Goal: Task Accomplishment & Management: Manage account settings

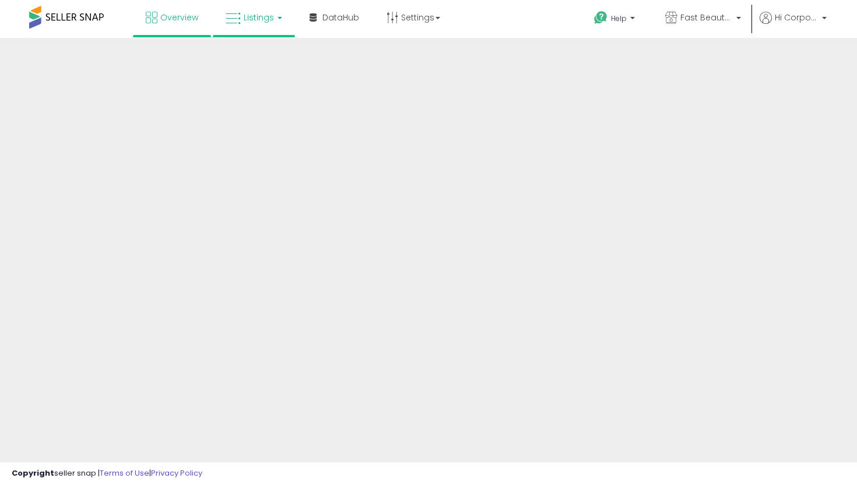
click at [263, 29] on link "Listings" at bounding box center [254, 17] width 74 height 35
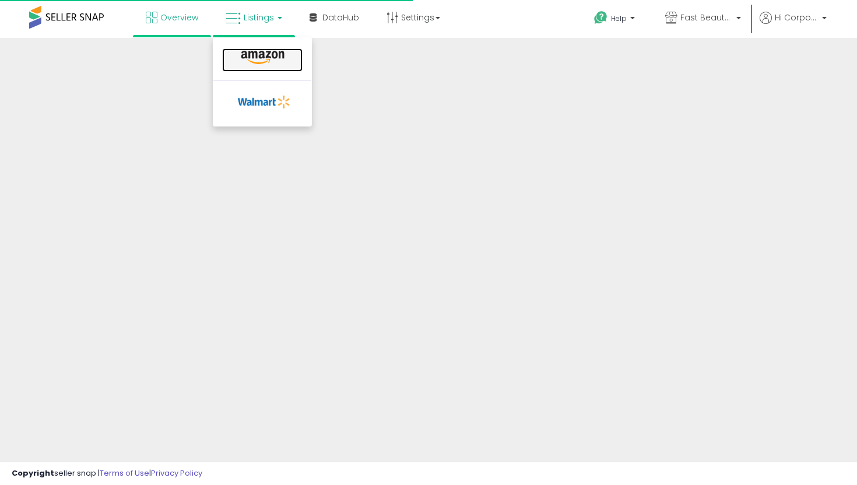
click at [275, 65] on icon at bounding box center [262, 57] width 51 height 15
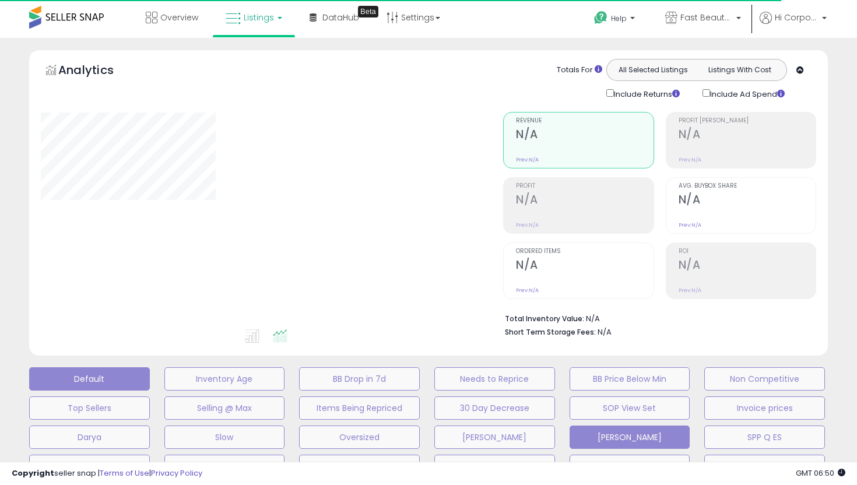
click at [593, 435] on button "[PERSON_NAME]" at bounding box center [629, 436] width 121 height 23
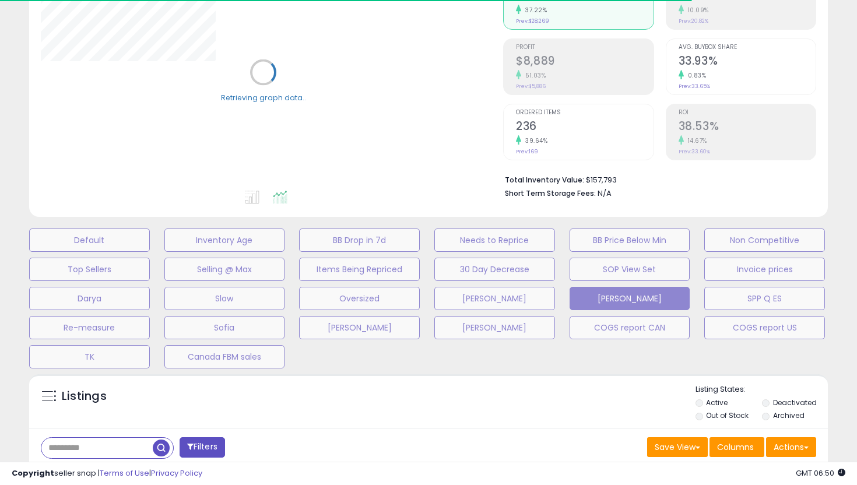
type input "**********"
select select "**"
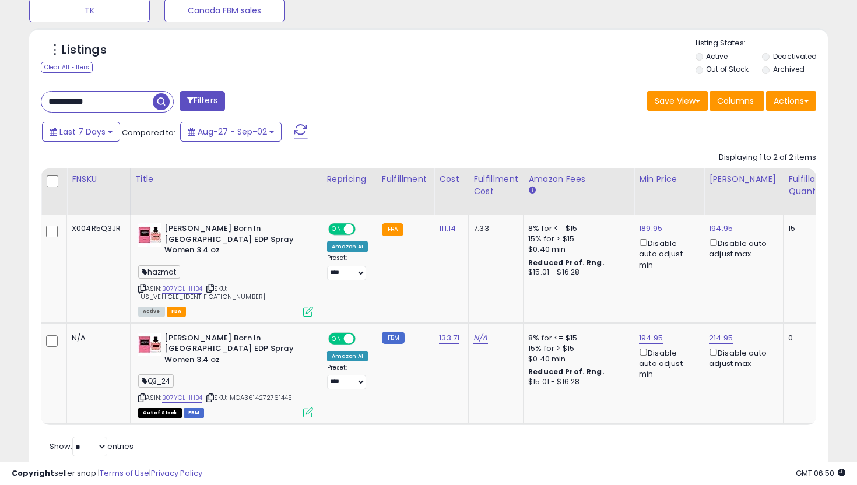
scroll to position [239, 462]
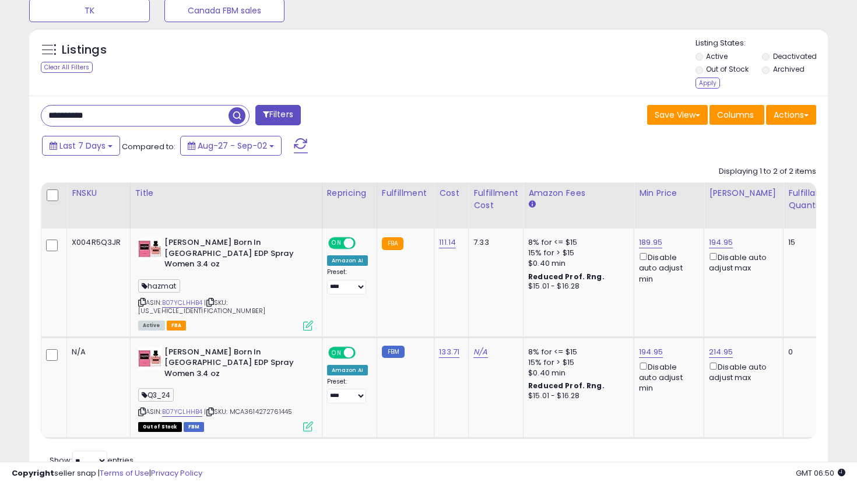
click at [123, 108] on input "**********" at bounding box center [134, 115] width 187 height 20
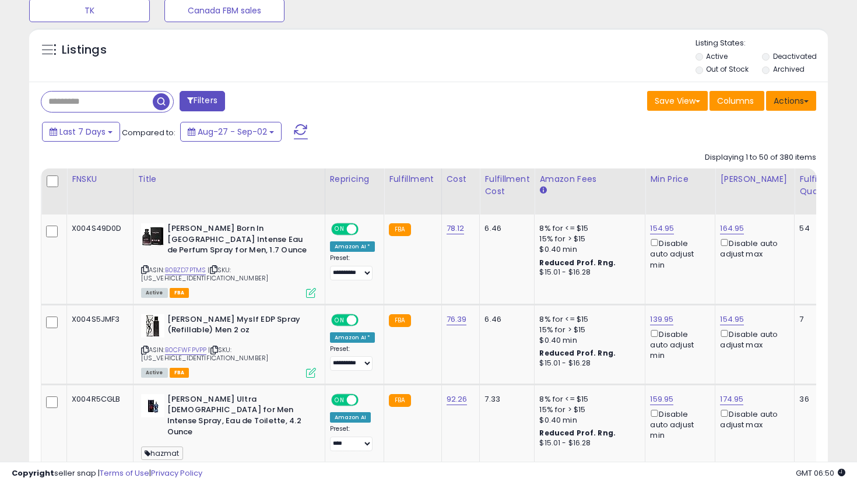
click at [785, 97] on button "Actions" at bounding box center [791, 101] width 50 height 20
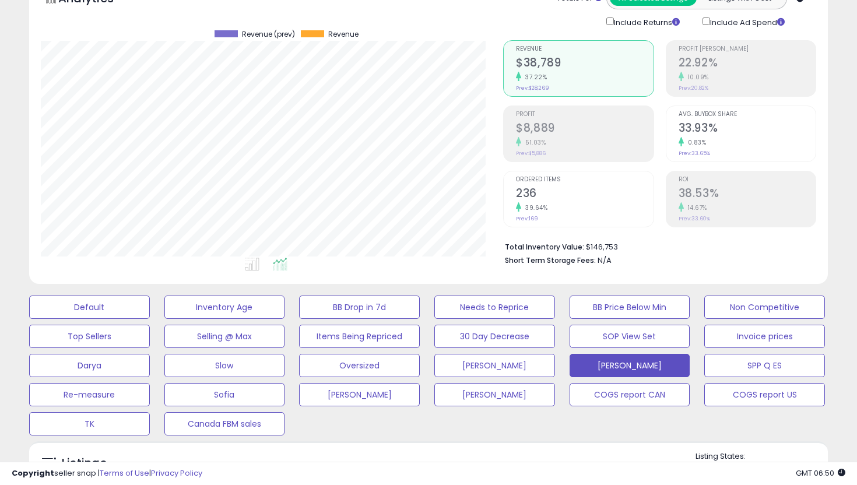
scroll to position [0, 0]
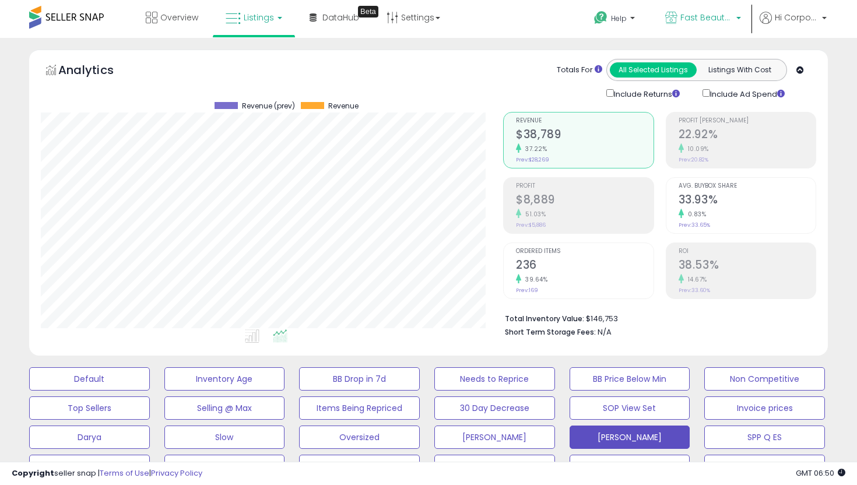
click at [722, 21] on span "Fast Beauty ([GEOGRAPHIC_DATA])" at bounding box center [706, 18] width 52 height 12
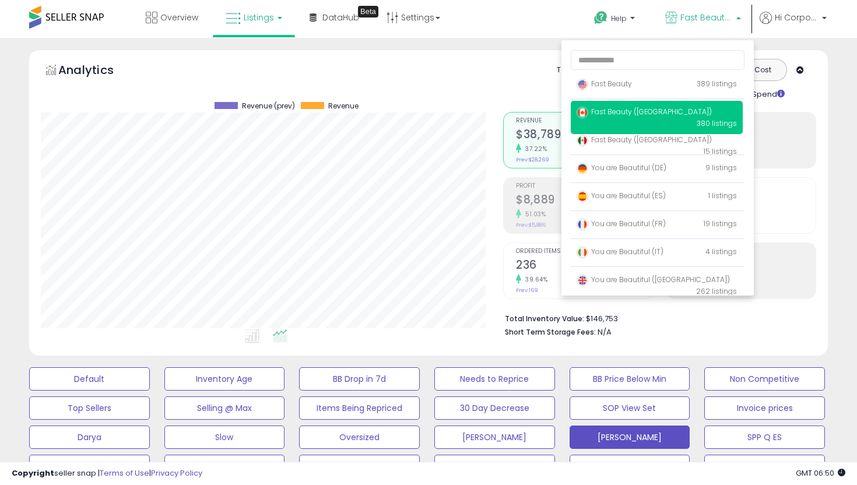
click at [507, 297] on ul "Revenue $38,789 37.22% Prev: $28,269 Profit $8,889" at bounding box center [578, 205] width 150 height 187
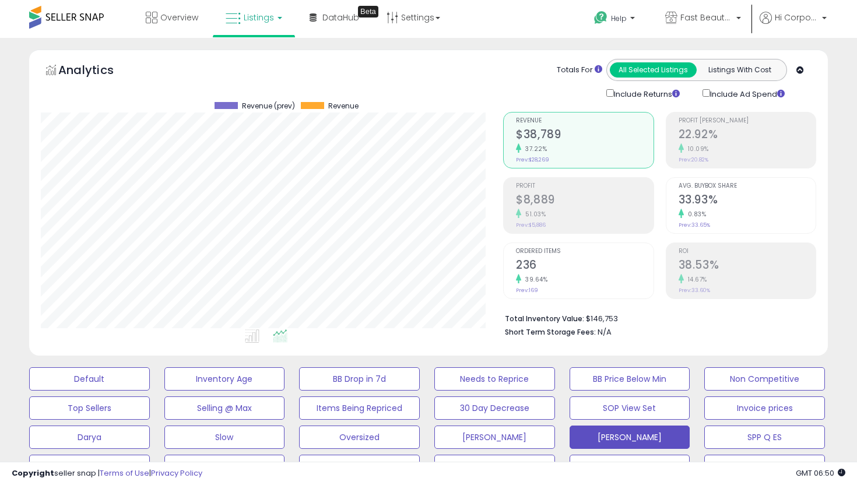
scroll to position [463, 0]
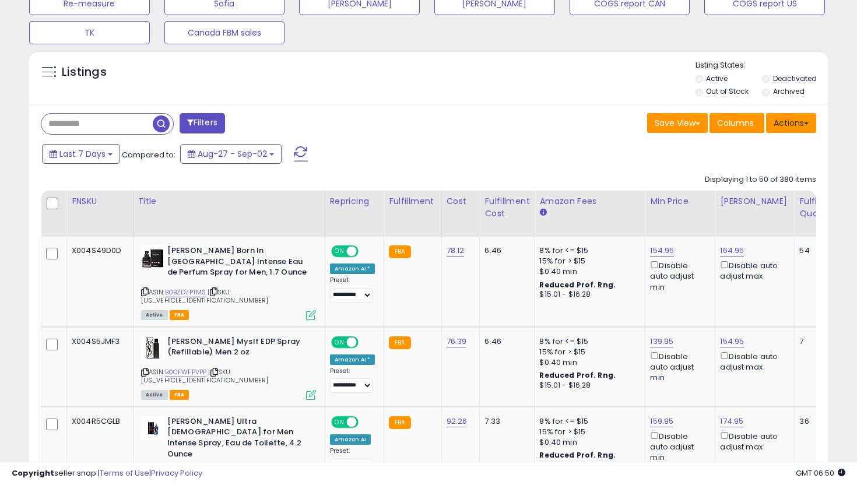
click at [797, 119] on button "Actions" at bounding box center [791, 123] width 50 height 20
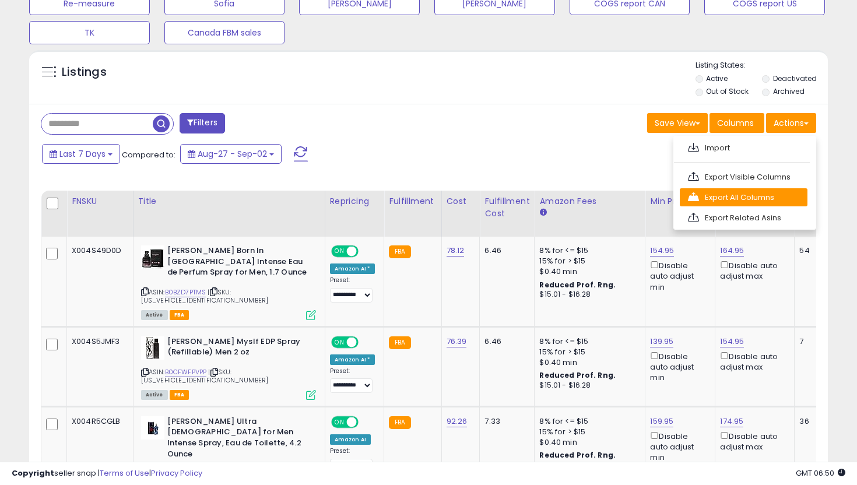
click at [748, 196] on link "Export All Columns" at bounding box center [744, 197] width 128 height 18
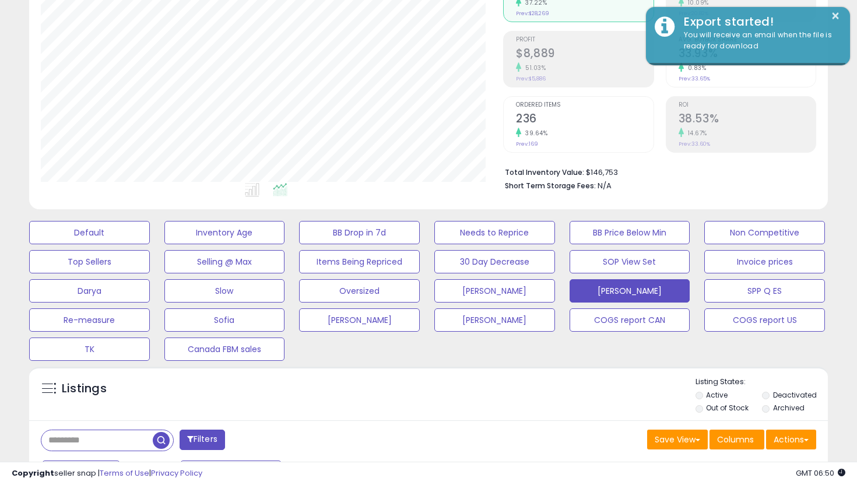
scroll to position [125, 0]
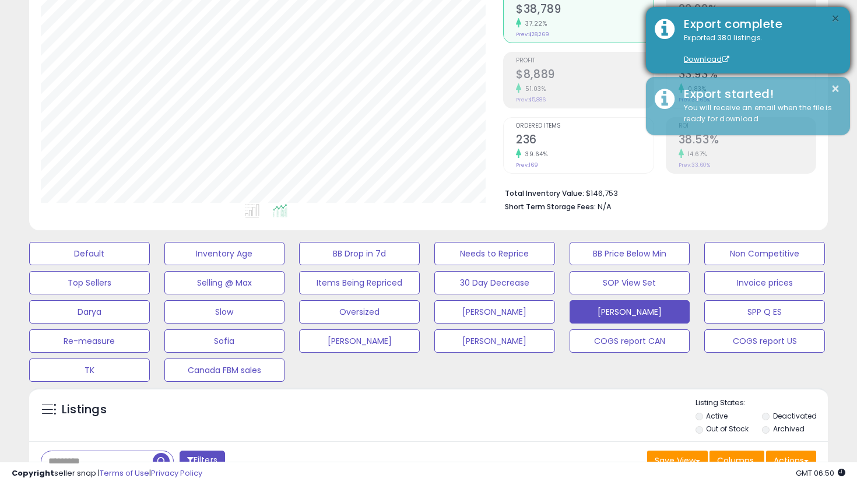
click at [836, 20] on button "×" at bounding box center [835, 19] width 9 height 15
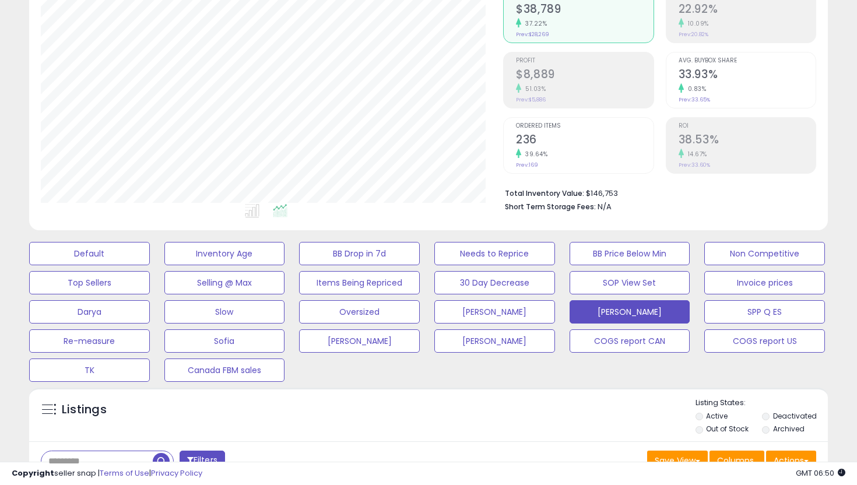
scroll to position [0, 0]
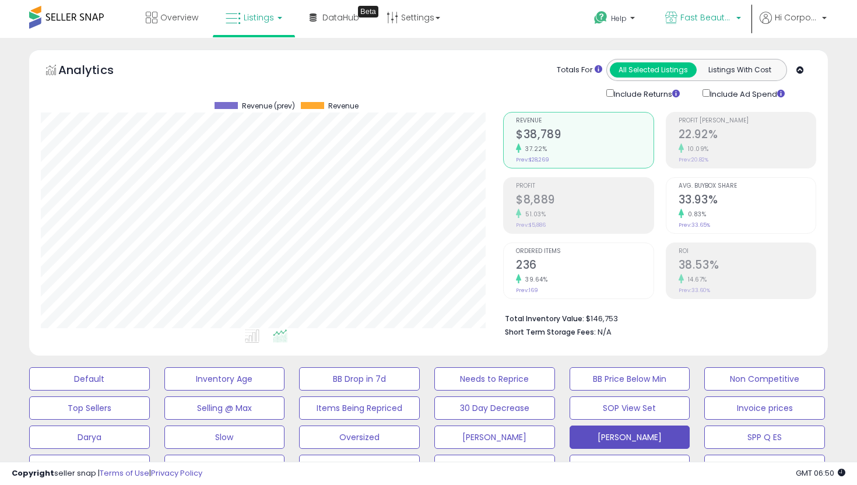
click at [708, 19] on span "Fast Beauty ([GEOGRAPHIC_DATA])" at bounding box center [706, 18] width 52 height 12
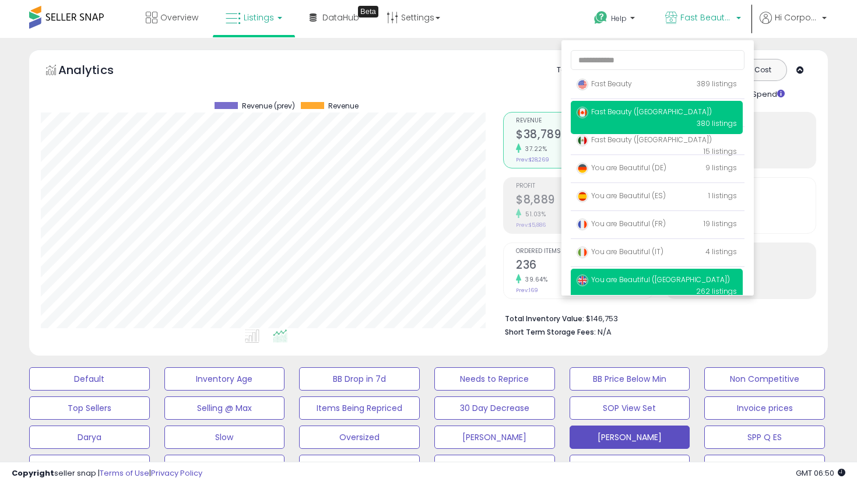
click at [683, 275] on p "You are Beautiful (UK) 262 listings" at bounding box center [657, 285] width 172 height 33
click at [649, 281] on span "You are Beautiful ([GEOGRAPHIC_DATA])" at bounding box center [652, 280] width 153 height 10
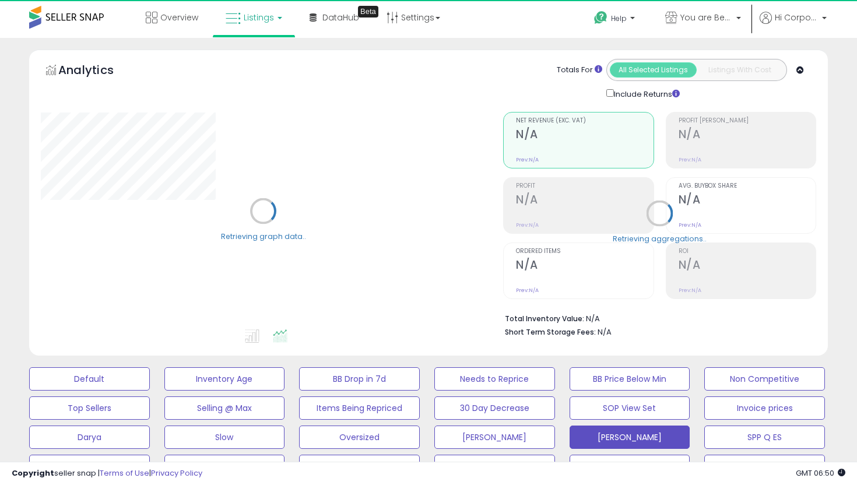
select select "**"
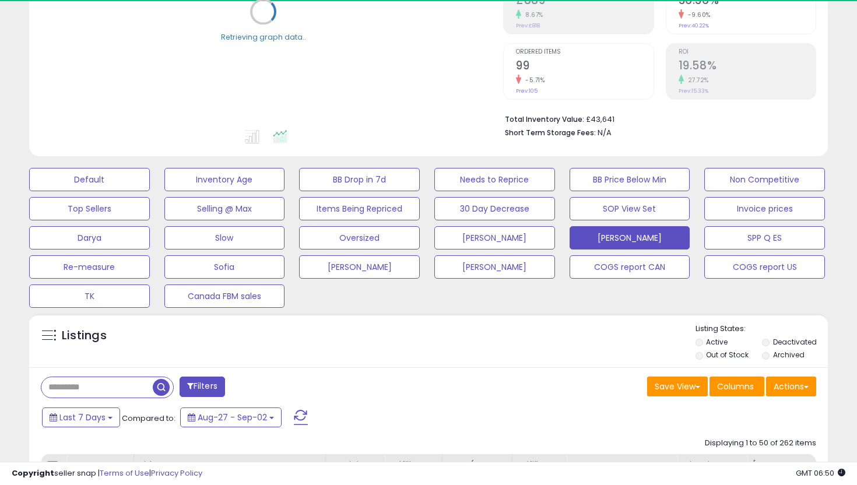
scroll to position [441, 0]
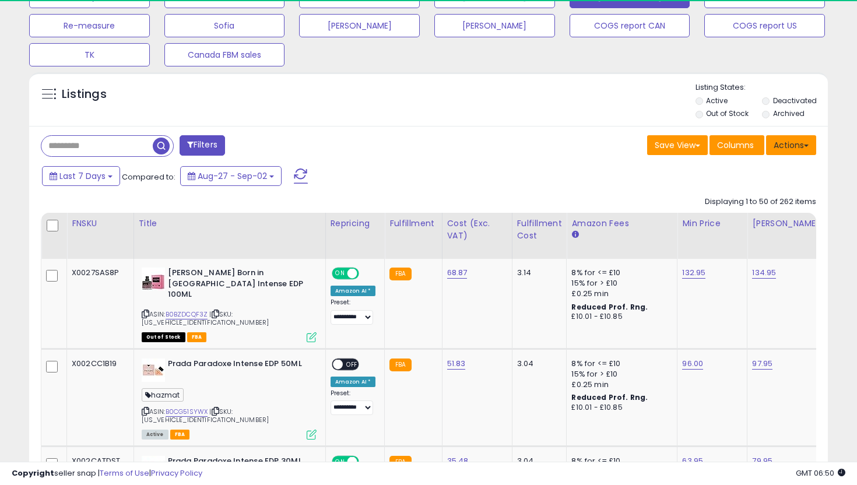
click at [787, 145] on button "Actions" at bounding box center [791, 145] width 50 height 20
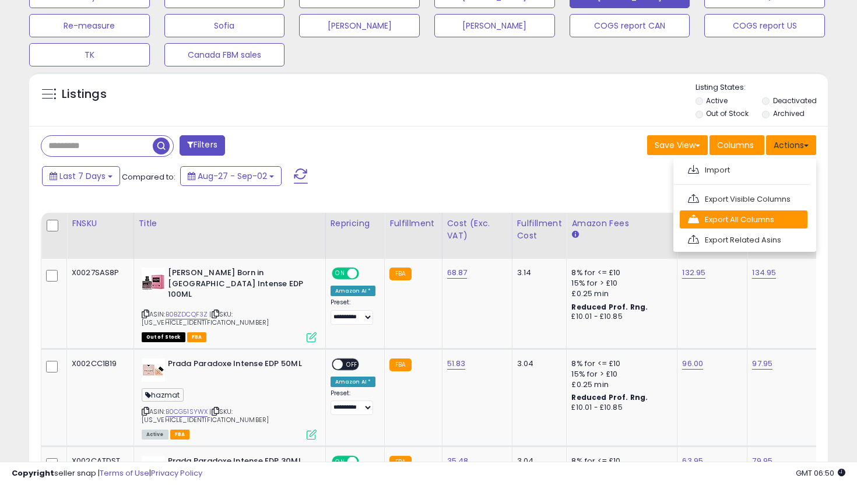
scroll to position [239, 462]
click at [743, 220] on link "Export All Columns" at bounding box center [744, 219] width 128 height 18
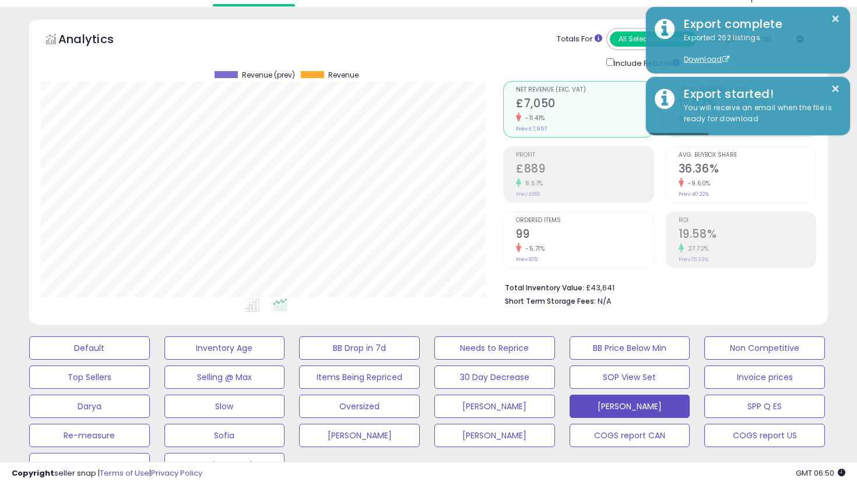
scroll to position [0, 0]
